Goal: Task Accomplishment & Management: Manage account settings

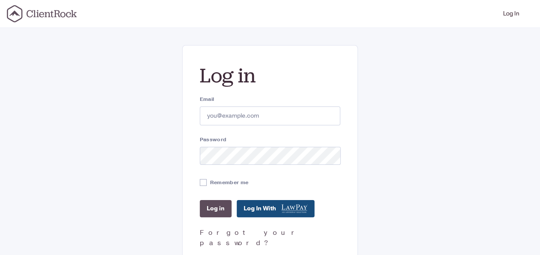
scroll to position [38, 0]
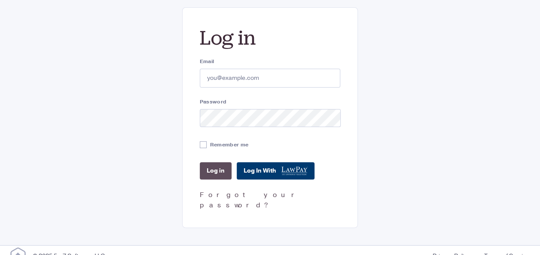
click at [274, 167] on link "Log In With" at bounding box center [276, 170] width 78 height 17
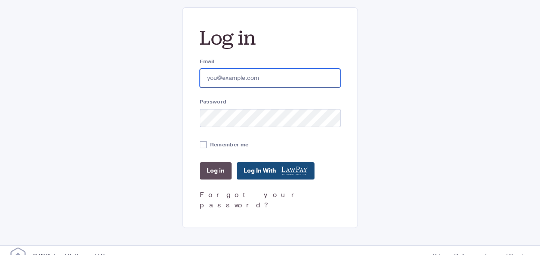
click at [219, 79] on input "Email" at bounding box center [270, 78] width 141 height 19
type input "diggie@constantspringlaw.com"
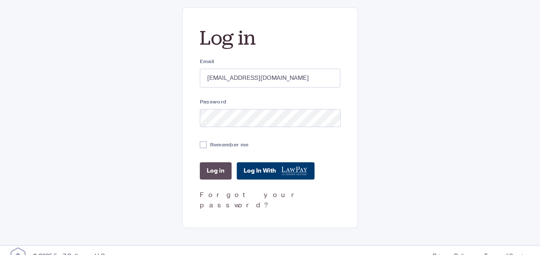
click at [265, 169] on link "Log In With" at bounding box center [276, 170] width 78 height 17
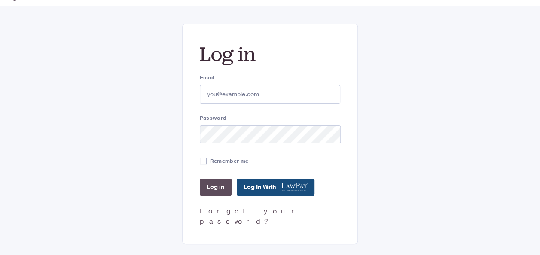
scroll to position [21, 0]
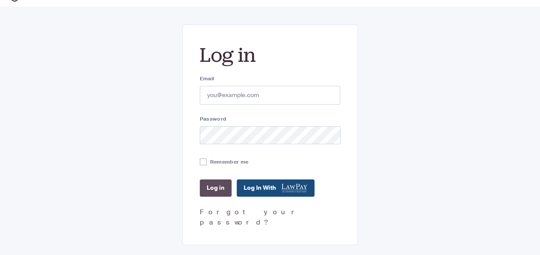
click at [250, 93] on input "Email" at bounding box center [270, 95] width 141 height 19
type input "[EMAIL_ADDRESS][DOMAIN_NAME]"
click at [216, 186] on input "Log in" at bounding box center [216, 187] width 32 height 17
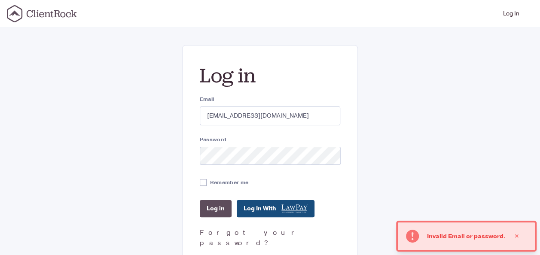
click at [49, 12] on icon at bounding box center [42, 13] width 70 height 17
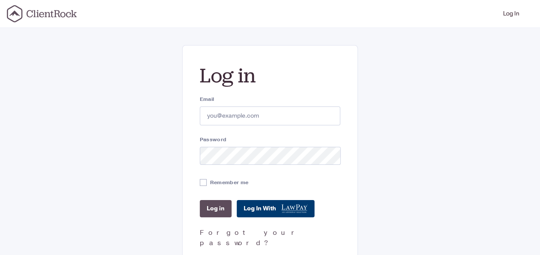
click at [274, 212] on link "Log In With" at bounding box center [276, 208] width 78 height 17
